Goal: Navigation & Orientation: Go to known website

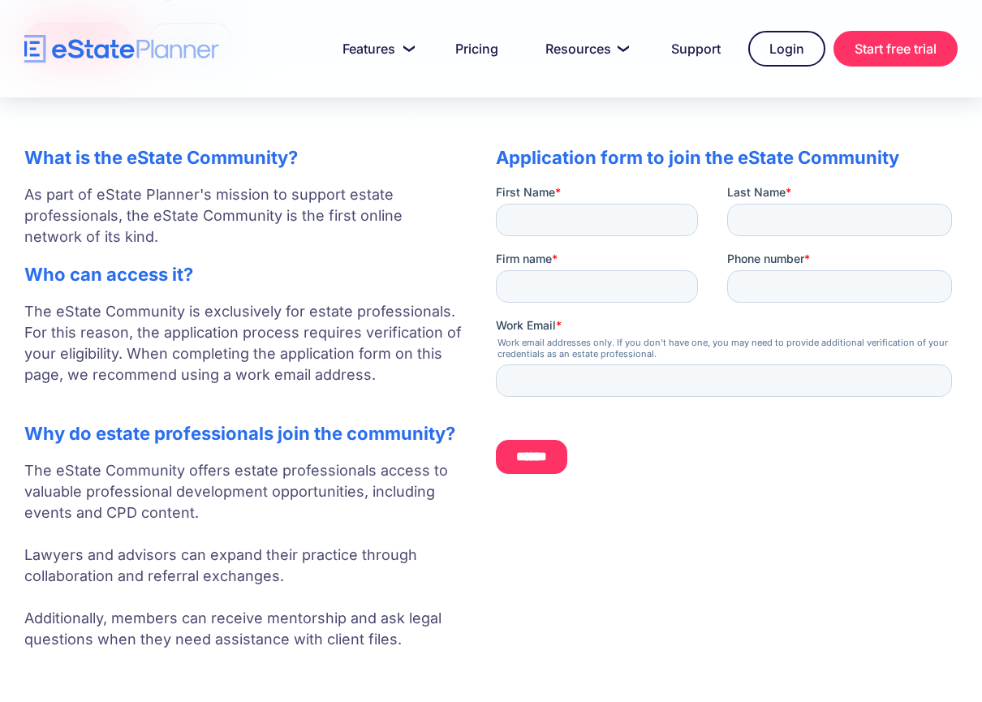
scroll to position [333, 0]
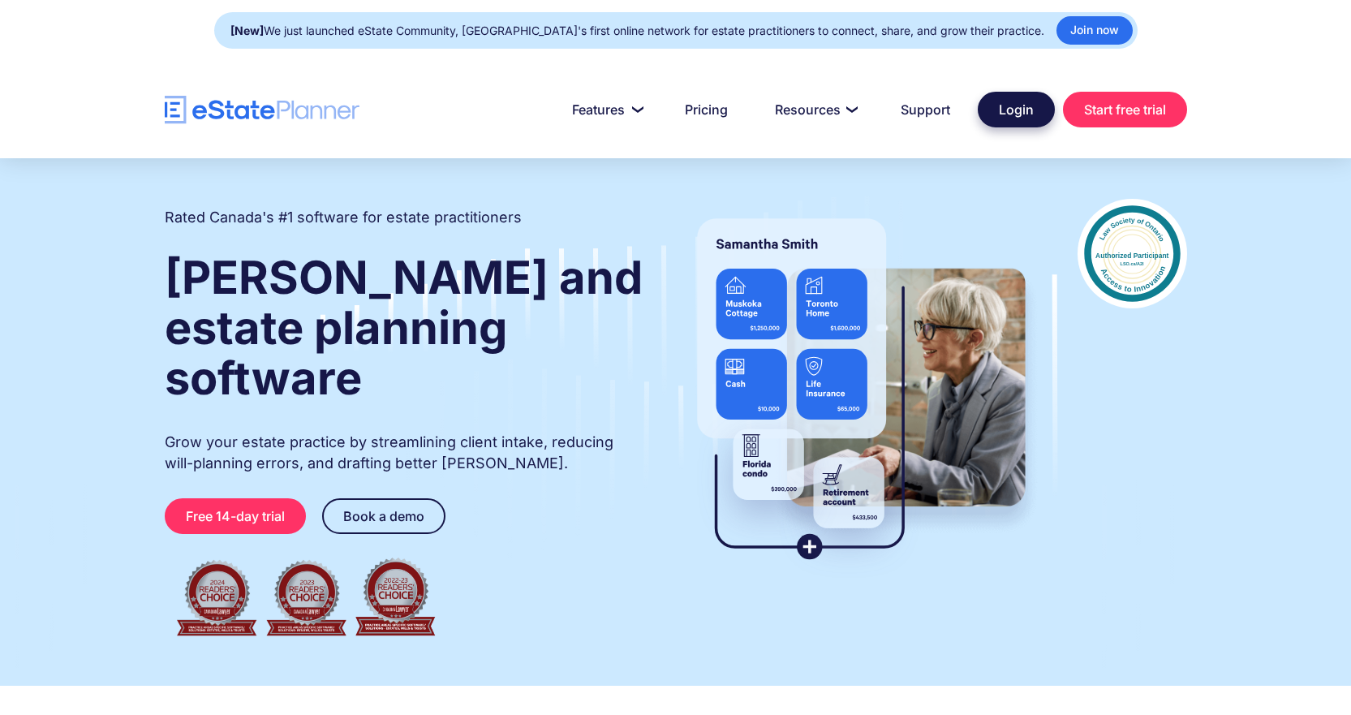
click at [1009, 110] on link "Login" at bounding box center [1015, 110] width 77 height 36
